Goal: Task Accomplishment & Management: Manage account settings

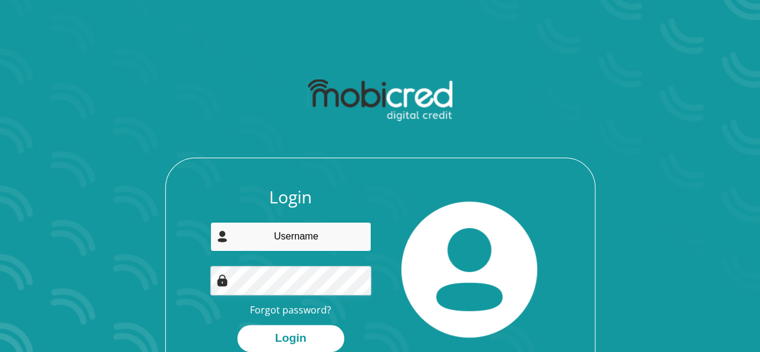
click at [234, 233] on input "email" at bounding box center [290, 236] width 161 height 29
type input "tshabalala.oupa@yahoo.com"
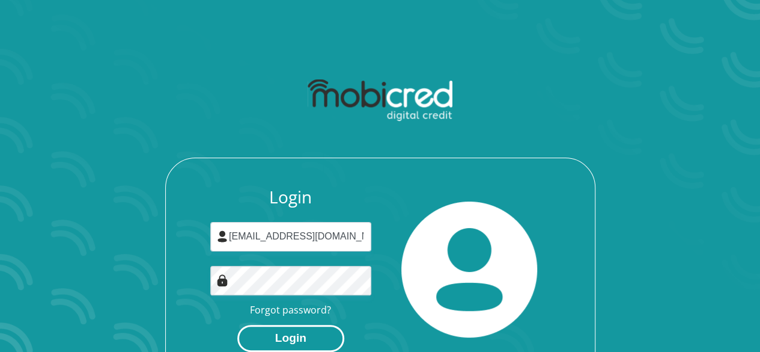
click at [320, 334] on button "Login" at bounding box center [290, 338] width 107 height 27
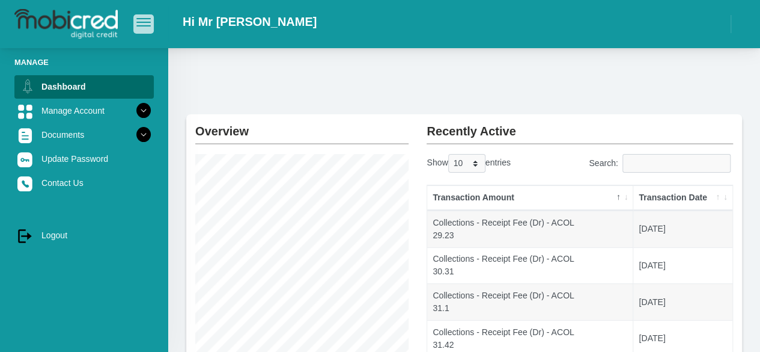
click at [150, 28] on button "button" at bounding box center [143, 23] width 20 height 19
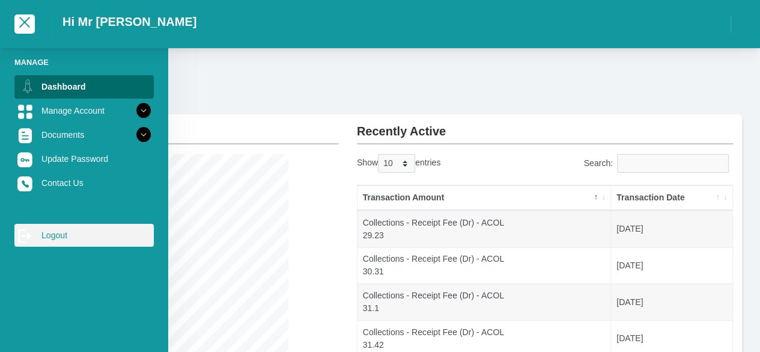
drag, startPoint x: 82, startPoint y: 238, endPoint x: 76, endPoint y: 233, distance: 7.2
click at [82, 237] on link "log out Logout" at bounding box center [83, 235] width 139 height 23
